Goal: Find contact information: Find contact information

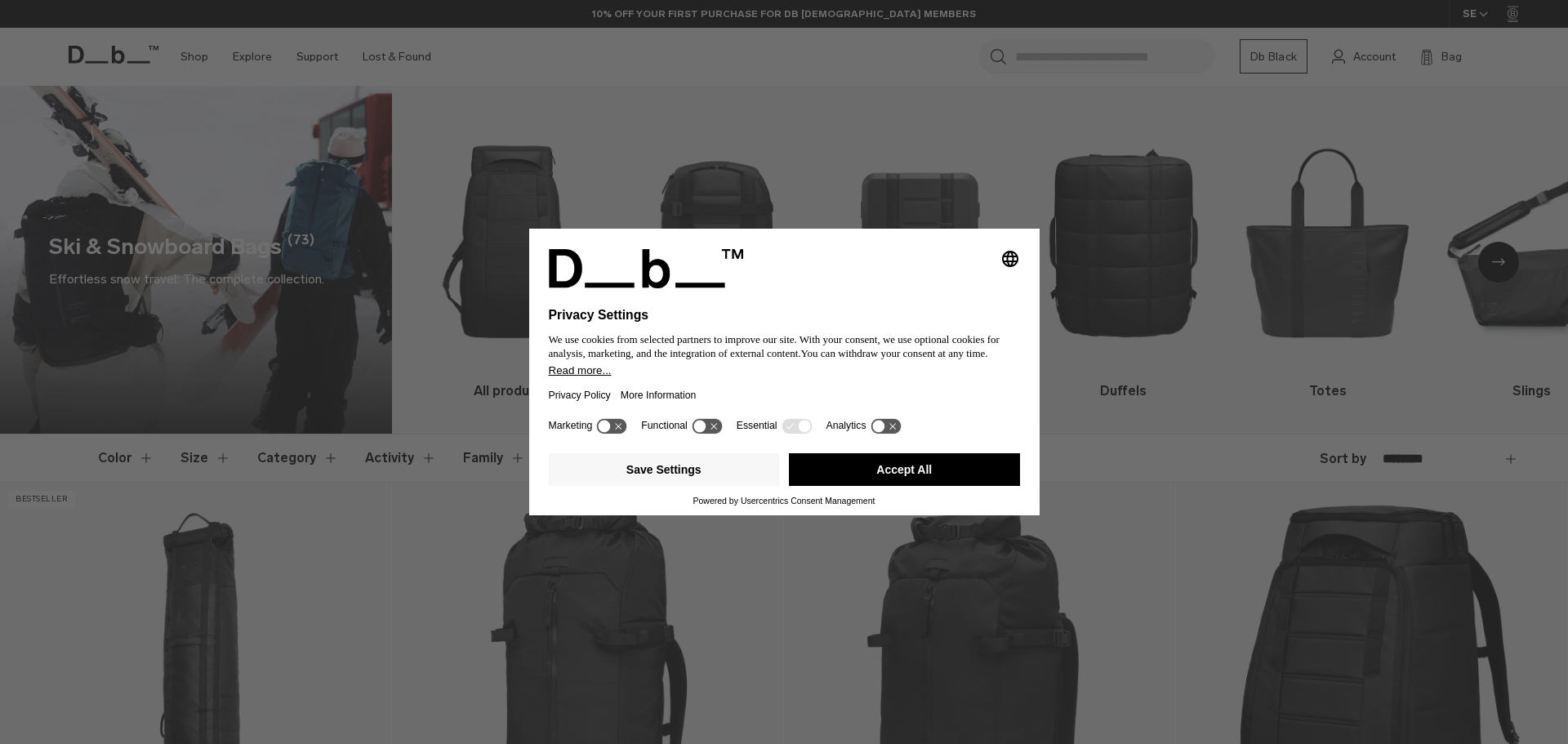
click at [926, 460] on button "Accept All" at bounding box center [904, 469] width 231 height 33
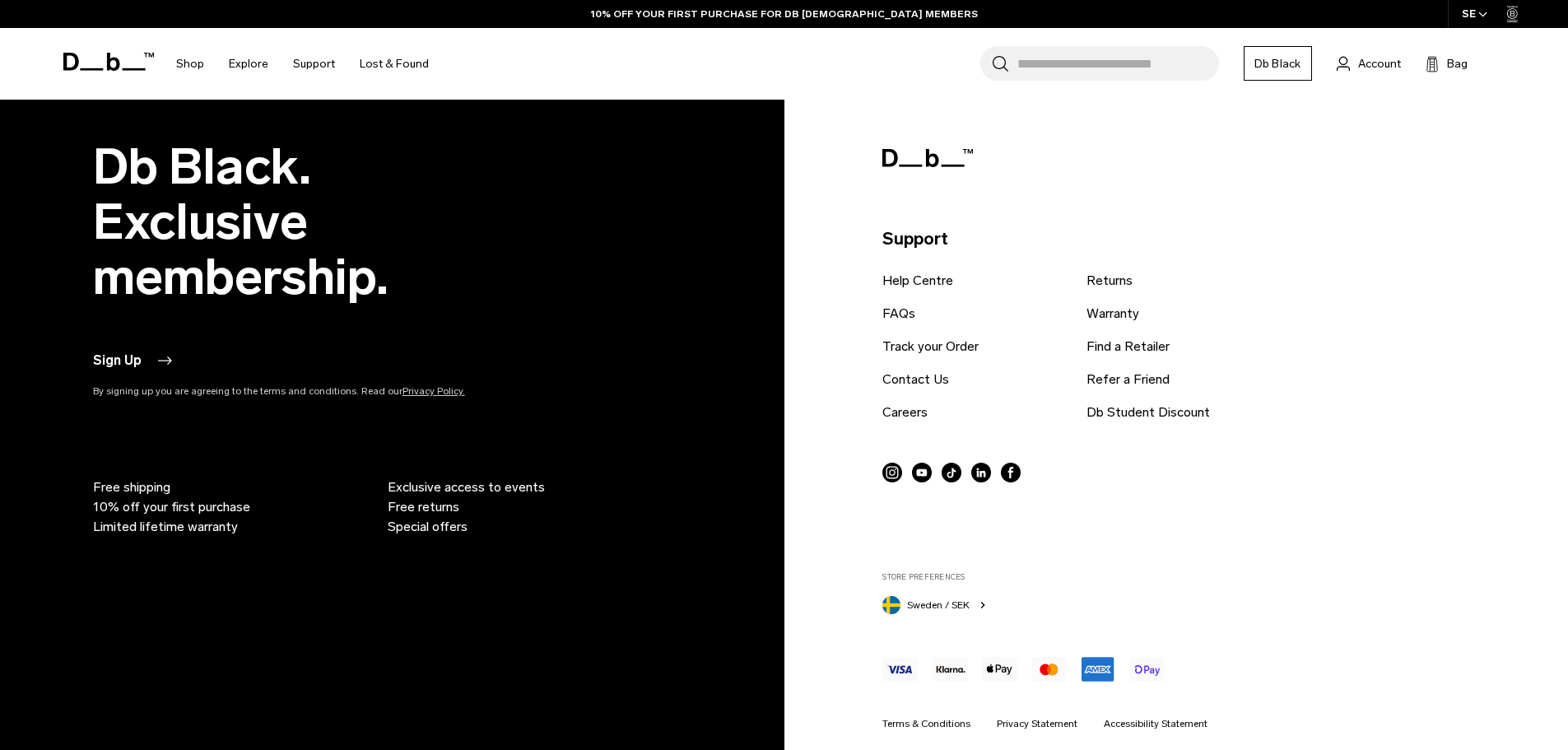
scroll to position [6478, 0]
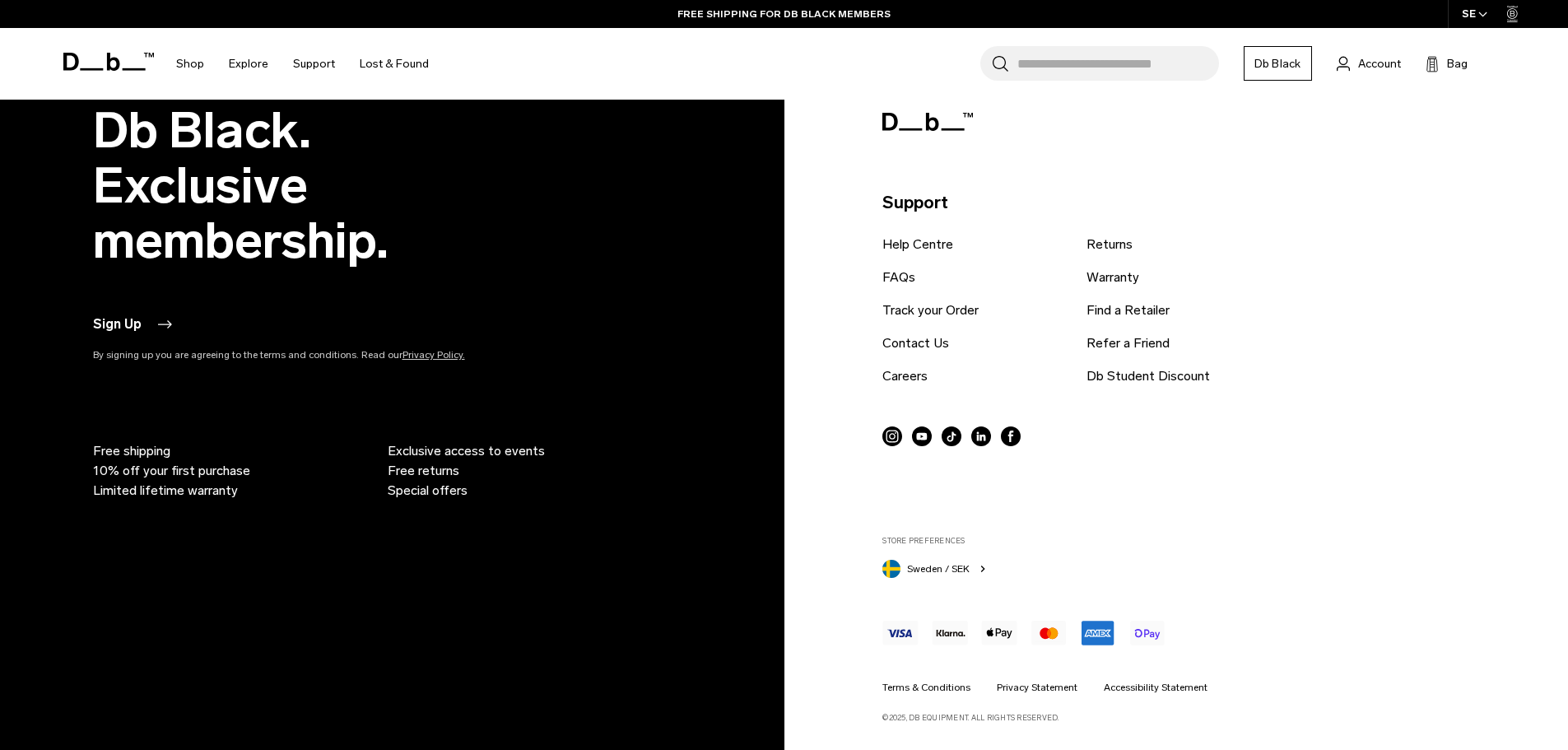
click at [1440, 171] on div "Support Help Centre FAQs Track your Order Contact Us Careers Returns Warranty F…" at bounding box center [1170, 413] width 576 height 620
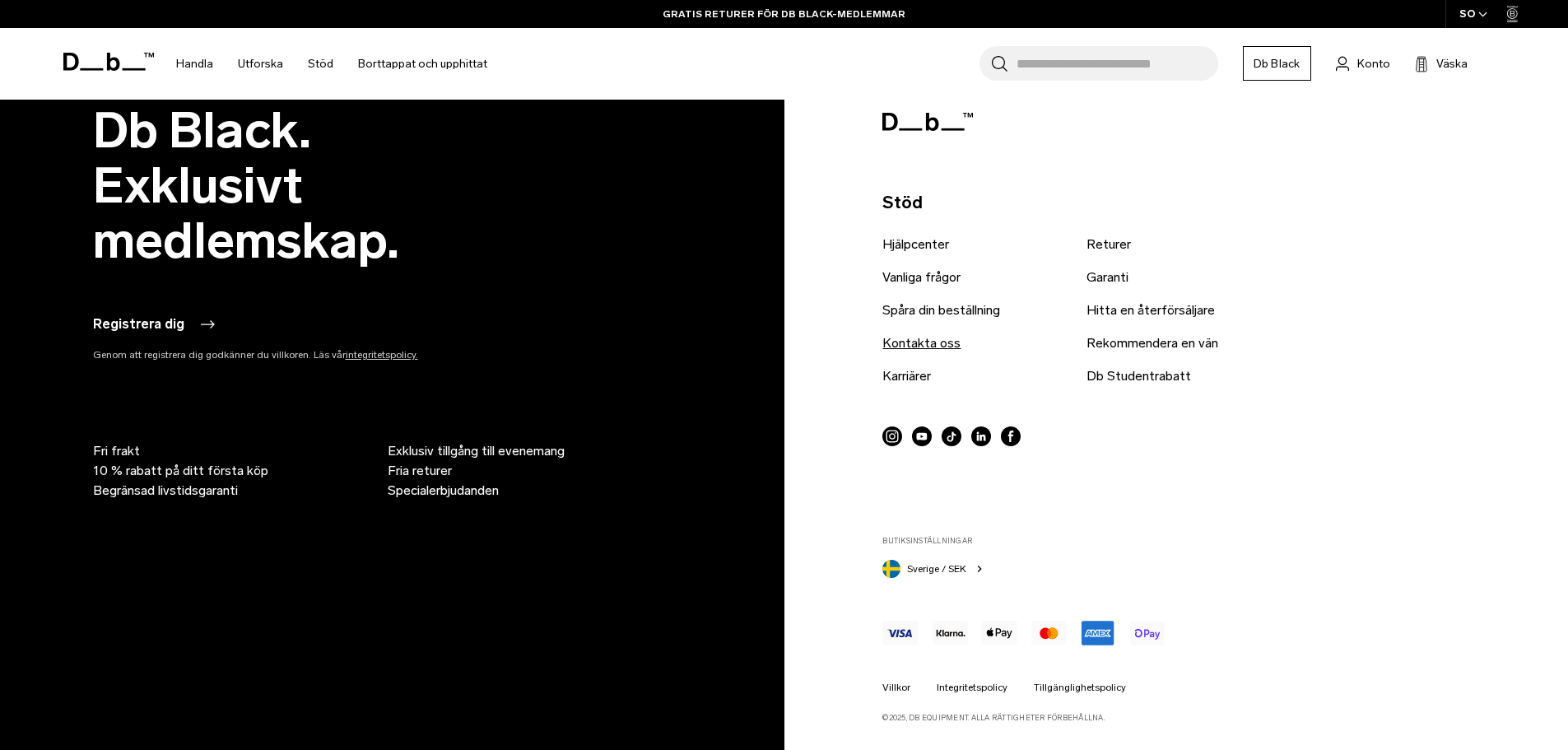
click at [920, 351] on font "Kontakta oss" at bounding box center [921, 343] width 78 height 16
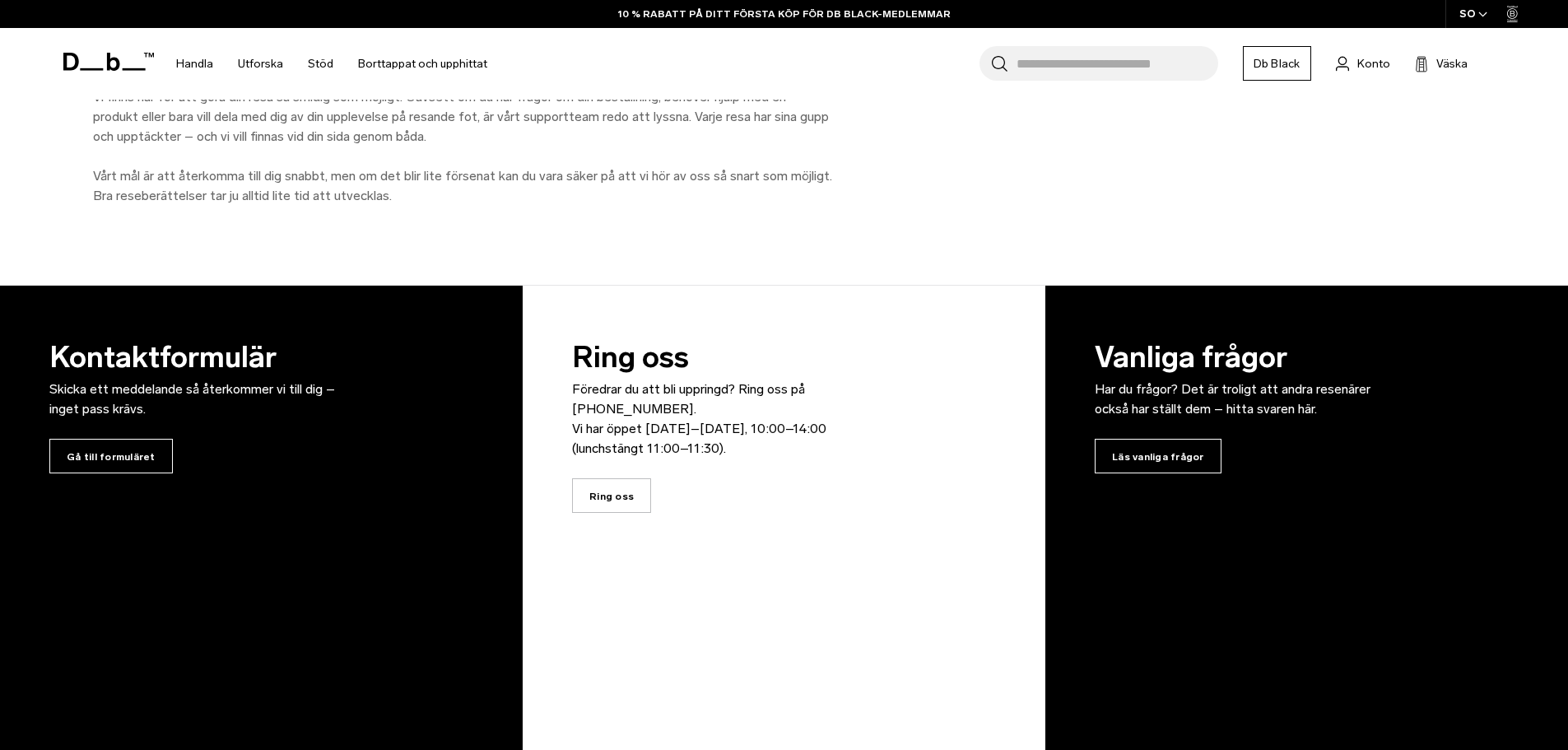
scroll to position [164, 0]
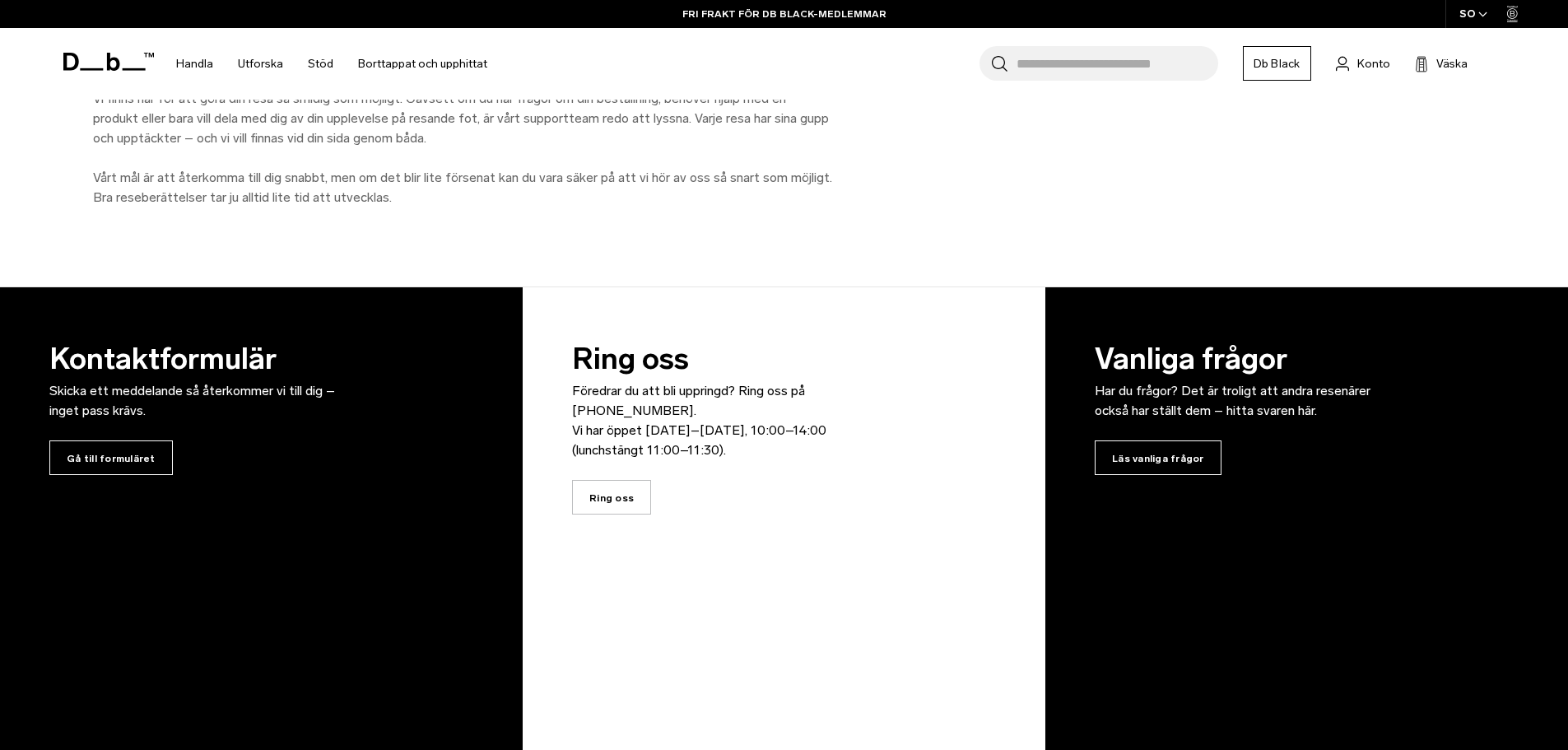
drag, startPoint x: 960, startPoint y: 606, endPoint x: 743, endPoint y: 545, distance: 225.4
click at [959, 606] on div at bounding box center [784, 614] width 539 height 674
click at [54, 449] on span "Gå till formuläret" at bounding box center [111, 457] width 123 height 35
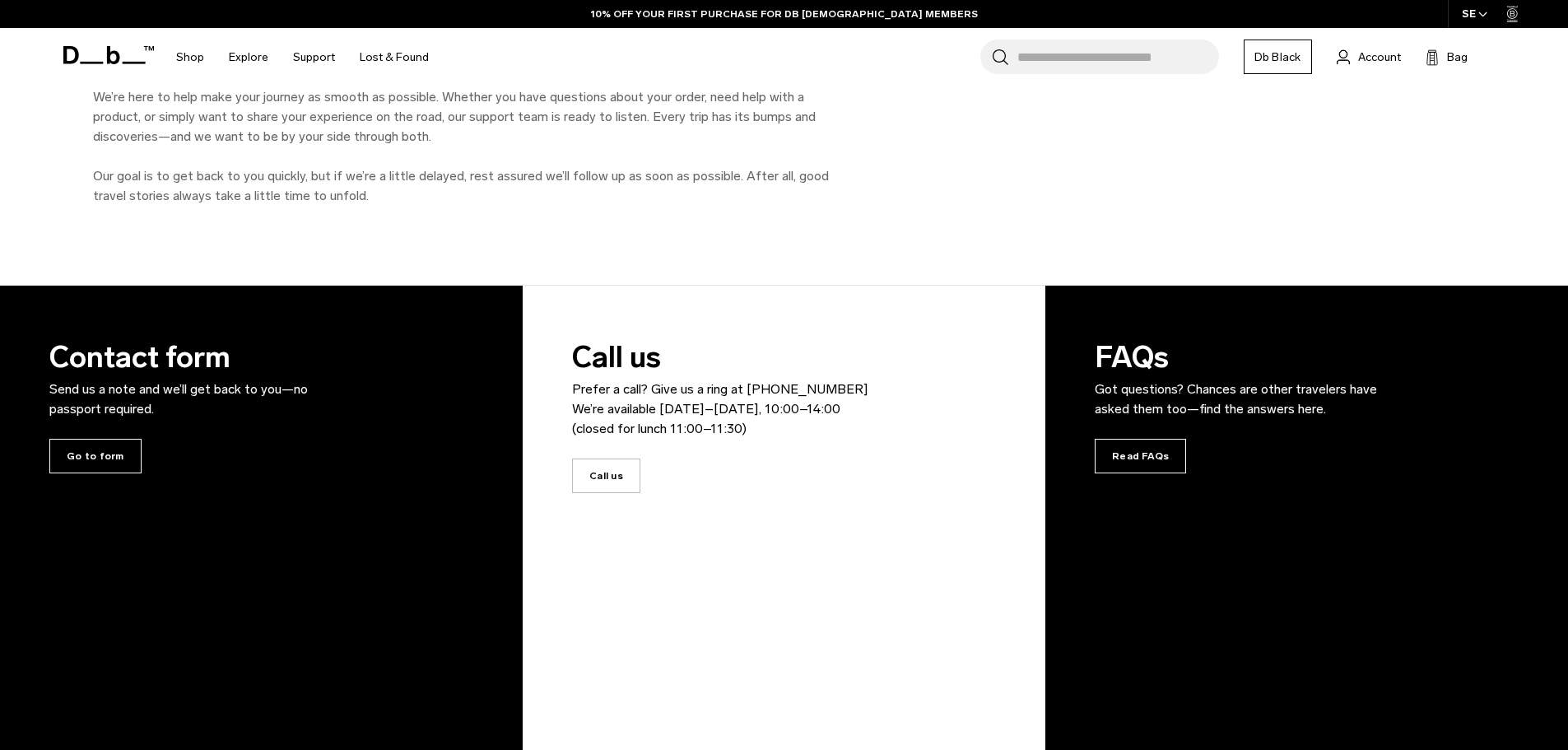
scroll to position [164, 0]
